Goal: Find specific page/section: Find specific page/section

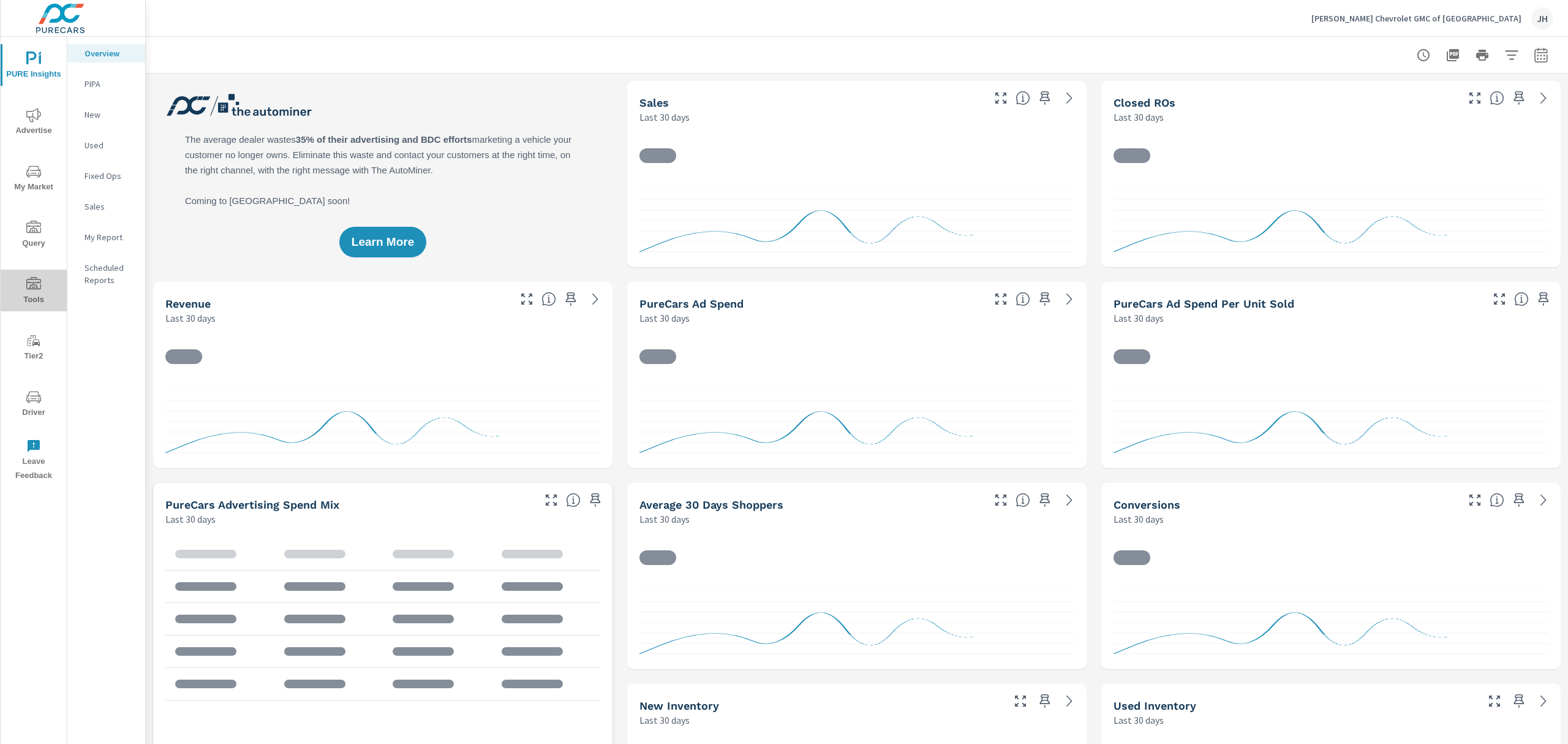
click at [27, 288] on icon "nav menu" at bounding box center [33, 283] width 15 height 12
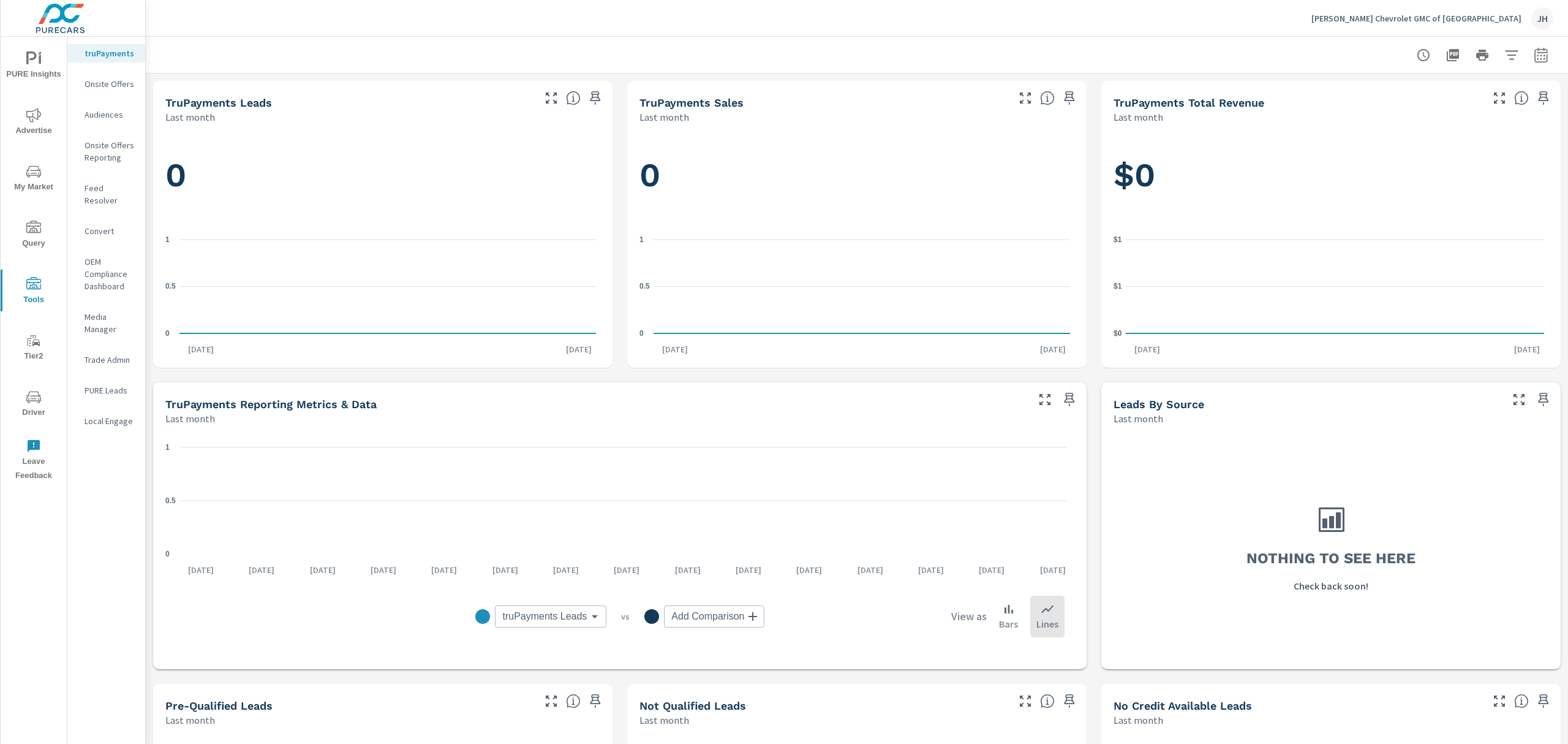
click at [106, 186] on p "Feed Resolver" at bounding box center [110, 194] width 51 height 25
